Goal: Information Seeking & Learning: Learn about a topic

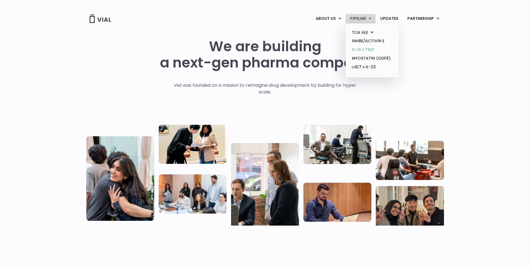
click at [359, 50] on link "IL-13 x TSLP" at bounding box center [372, 49] width 49 height 9
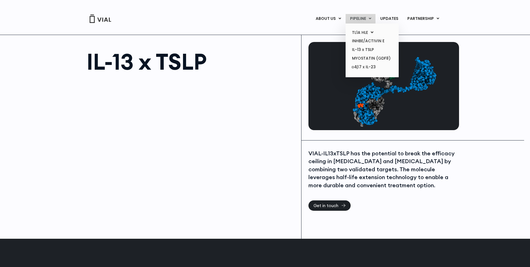
click at [362, 18] on link "PIPELINE" at bounding box center [361, 19] width 30 height 10
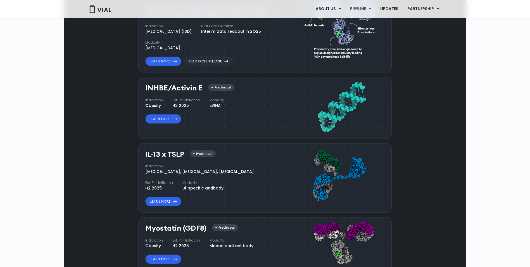
scroll to position [422, 0]
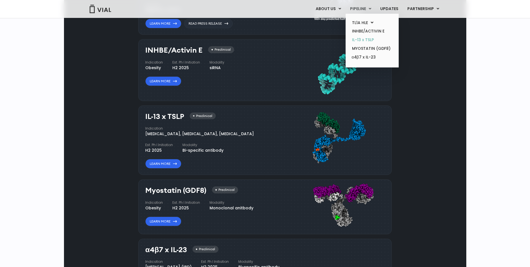
click at [361, 40] on link "IL-13 x TSLP" at bounding box center [372, 40] width 49 height 9
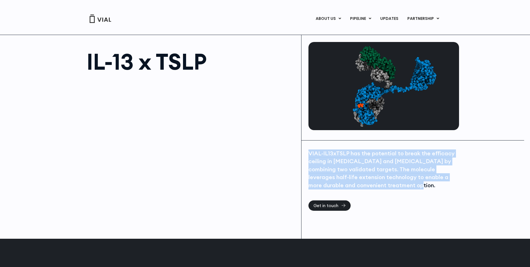
drag, startPoint x: 310, startPoint y: 154, endPoint x: 391, endPoint y: 186, distance: 87.1
click at [391, 186] on div "VIAL-IL13xTSLP has the potential to break the efficacy ceiling in asthma and at…" at bounding box center [383, 169] width 149 height 40
copy div "VIAL-IL13xTSLP has the potential to break the efficacy ceiling in asthma and at…"
click at [348, 152] on div "VIAL-IL13xTSLP has the potential to break the efficacy ceiling in asthma and at…" at bounding box center [383, 169] width 149 height 40
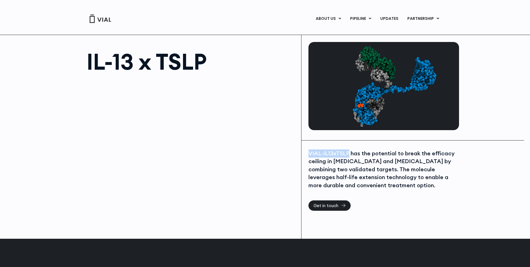
drag, startPoint x: 348, startPoint y: 152, endPoint x: 310, endPoint y: 153, distance: 37.8
click at [310, 153] on div "VIAL-IL13xTSLP has the potential to break the efficacy ceiling in asthma and at…" at bounding box center [383, 169] width 149 height 40
copy div "VIAL-IL13xTSLP"
click at [98, 19] on img at bounding box center [100, 19] width 22 height 8
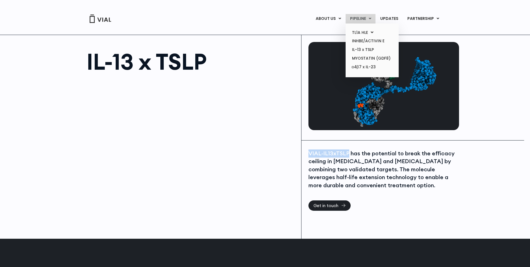
click at [357, 18] on link "PIPELINE" at bounding box center [361, 19] width 30 height 10
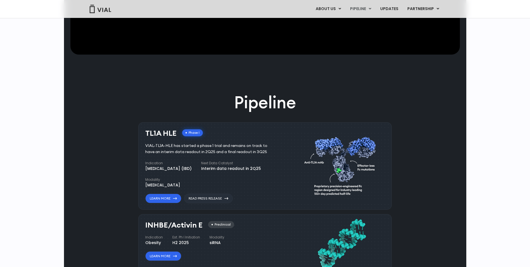
scroll to position [252, 0]
